Goal: Task Accomplishment & Management: Use online tool/utility

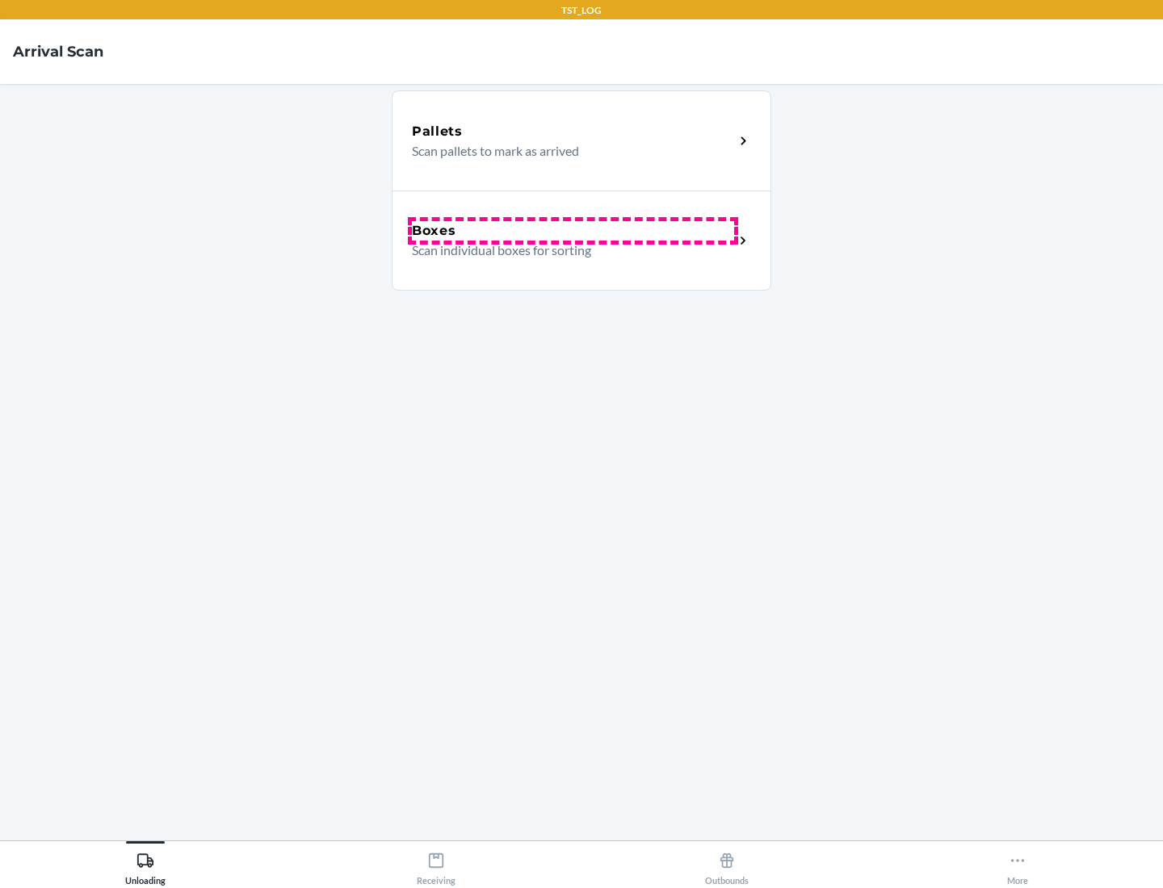
click at [573, 231] on div "Boxes" at bounding box center [573, 230] width 322 height 19
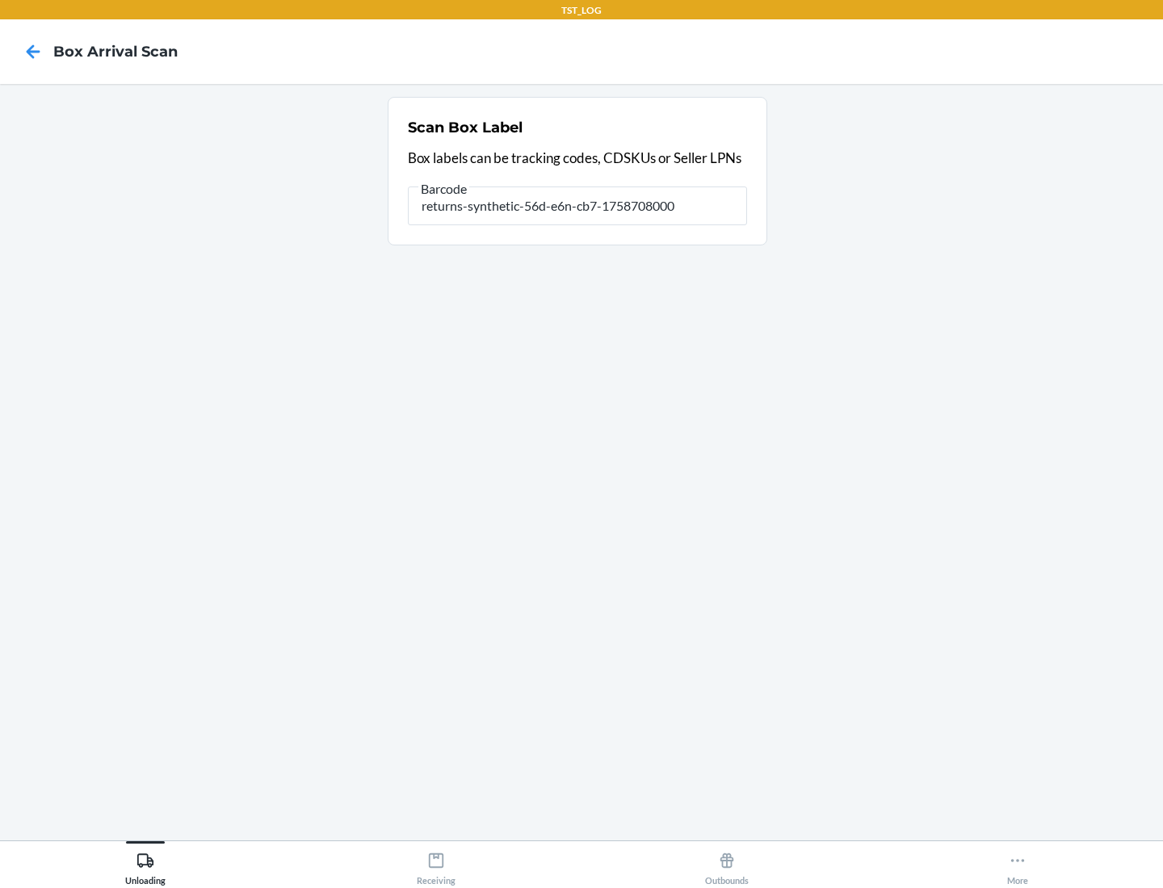
type input "returns-synthetic-56d-e6n-cb7-1758708000"
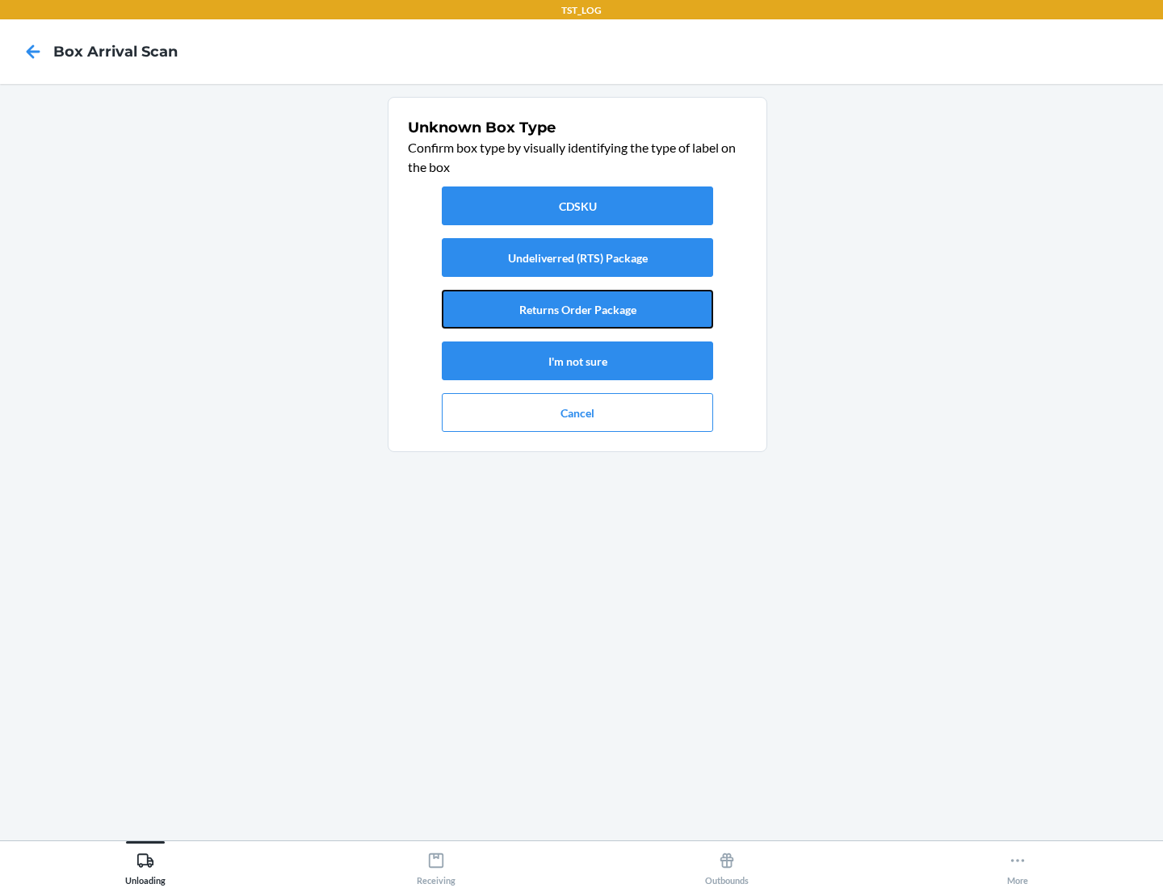
click at [577, 309] on button "Returns Order Package" at bounding box center [577, 309] width 271 height 39
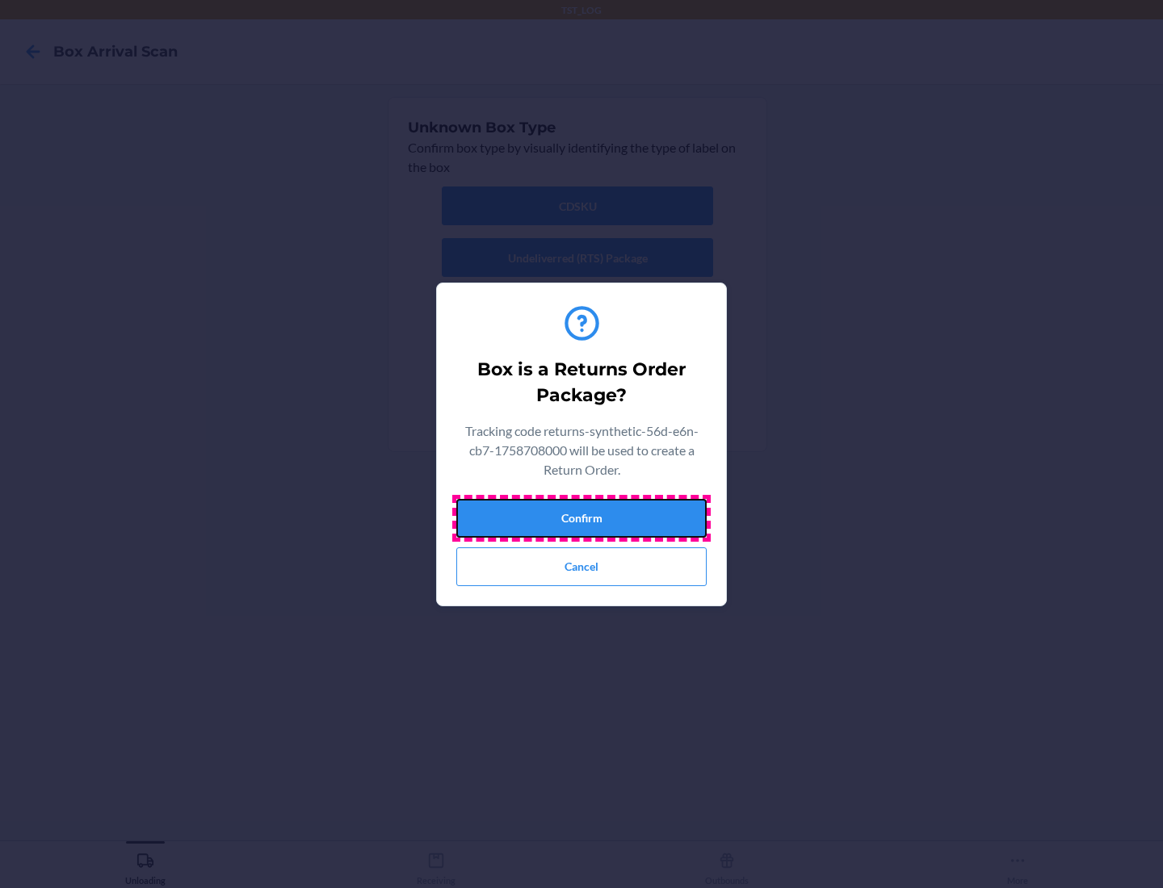
click at [582, 518] on button "Confirm" at bounding box center [581, 518] width 250 height 39
